Goal: Transaction & Acquisition: Book appointment/travel/reservation

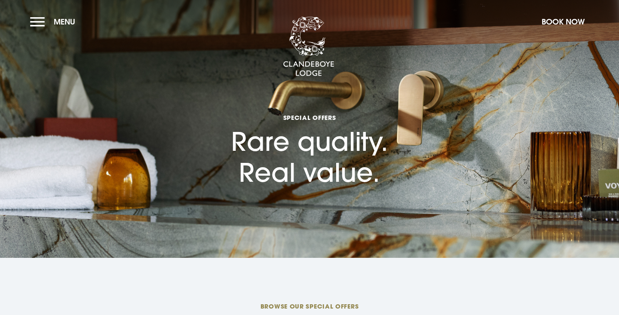
scroll to position [0, 0]
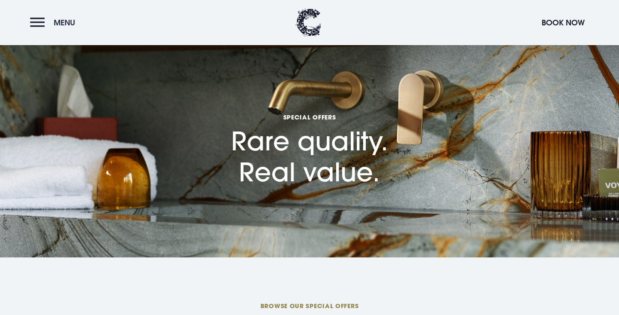
click at [38, 22] on button "Menu" at bounding box center [54, 22] width 49 height 18
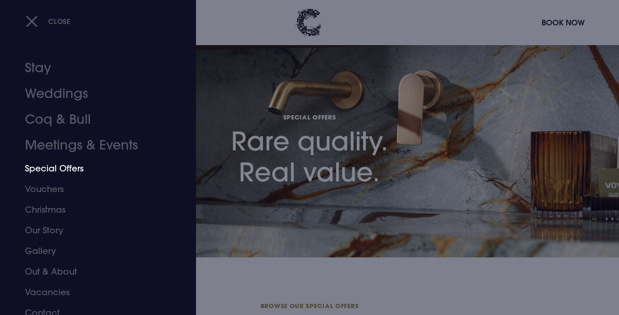
click at [49, 169] on link "Special Offers" at bounding box center [93, 168] width 136 height 21
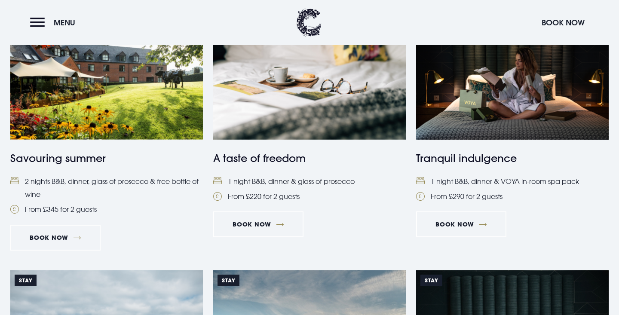
scroll to position [388, 0]
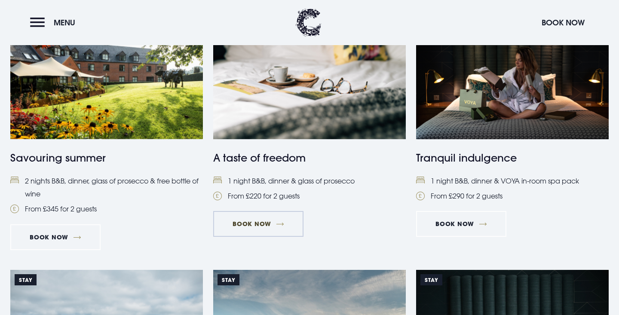
click at [271, 224] on link "Book Now" at bounding box center [258, 224] width 90 height 26
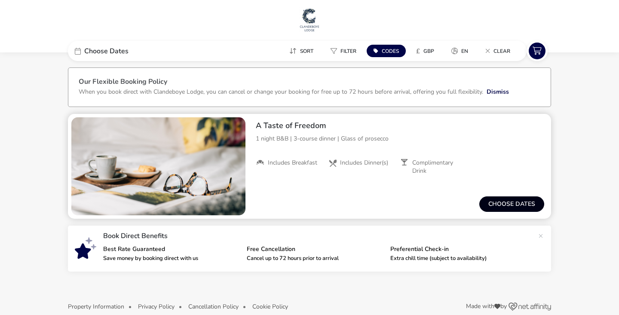
click at [511, 205] on button "Choose dates" at bounding box center [512, 204] width 65 height 15
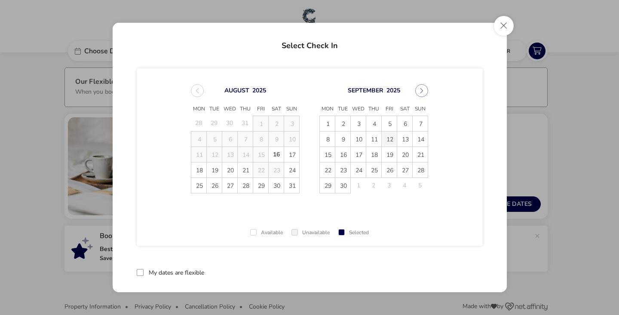
click at [391, 140] on span "12" at bounding box center [389, 139] width 15 height 15
click at [402, 140] on span "13" at bounding box center [404, 139] width 15 height 15
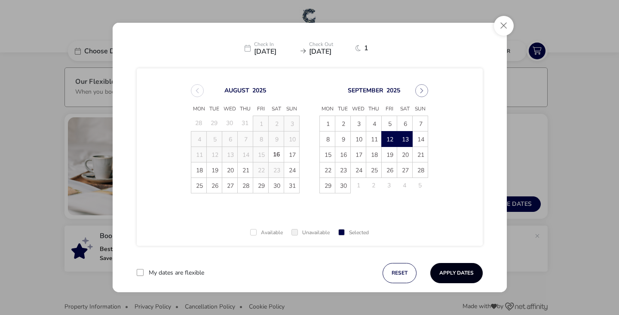
click at [462, 271] on button "Apply Dates" at bounding box center [457, 273] width 52 height 20
